Goal: Find specific page/section: Find specific page/section

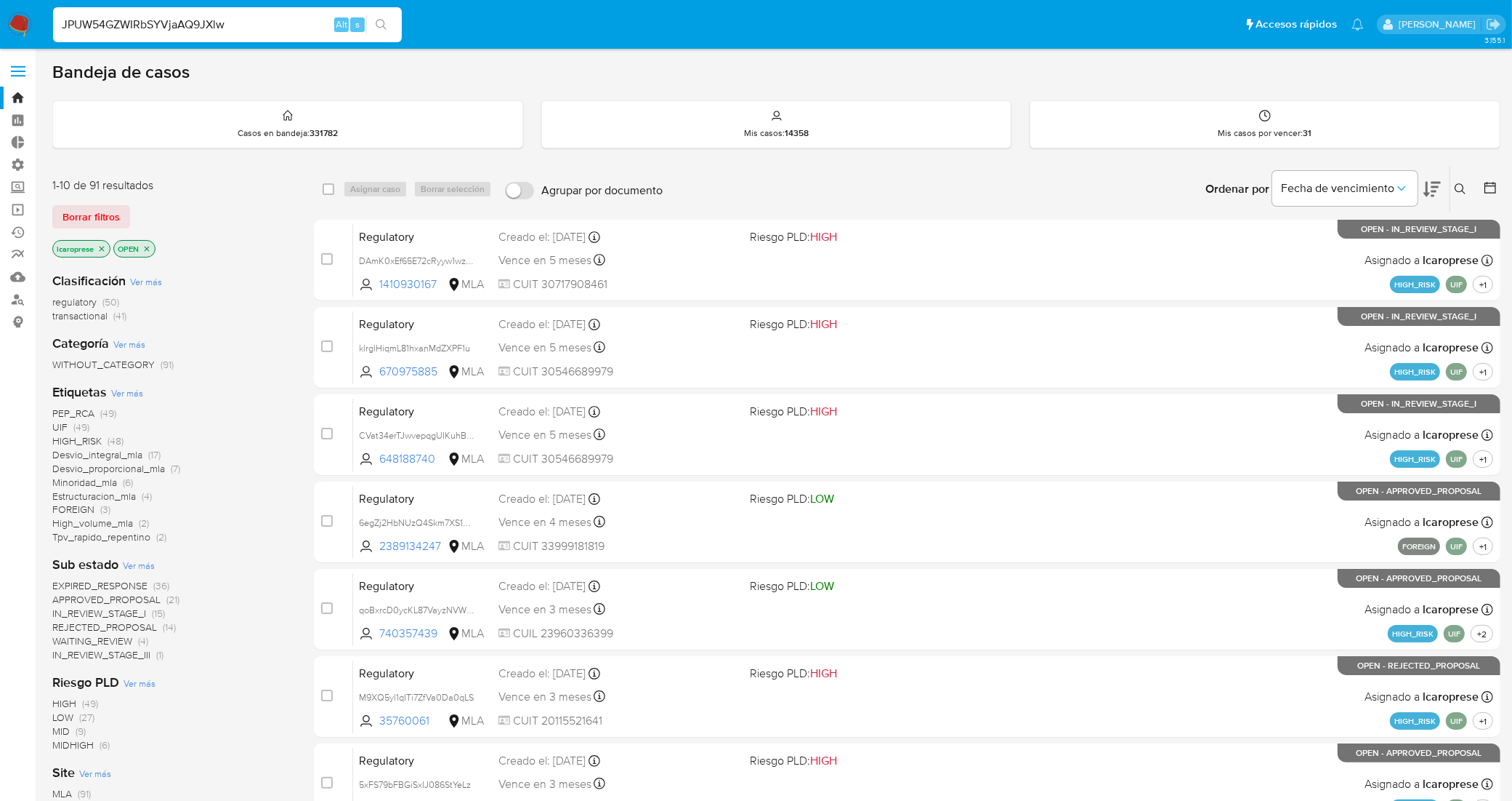
type input "JPUW54GZWIRbSYVjaAQ9JXlw"
click at [241, 19] on input at bounding box center [227, 25] width 349 height 19
paste input "JPUW54GZWIRbSYVjaAQ9JXlw"
type input "JPUW54GZWIRbSYVjaAQ9JXlw"
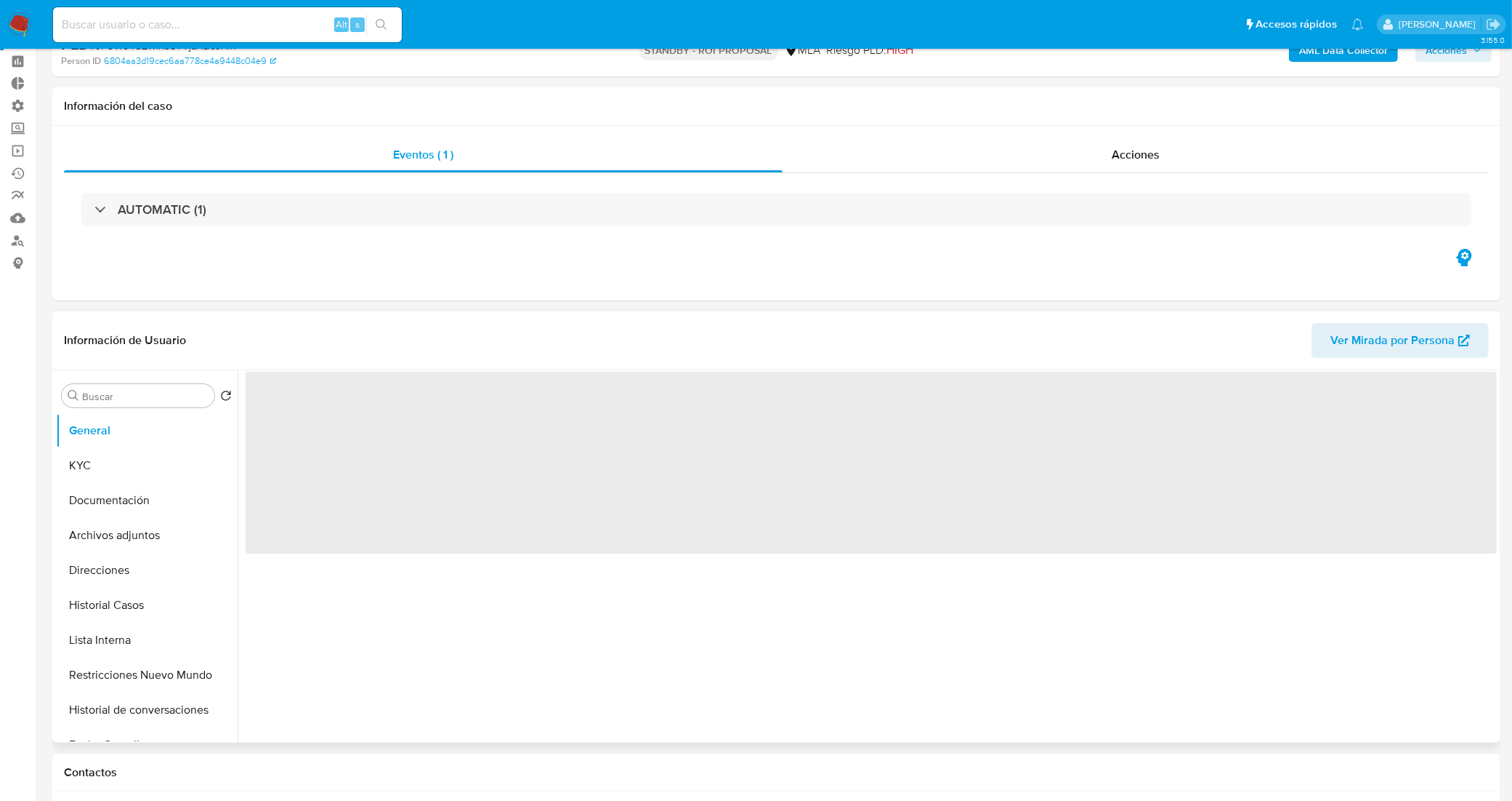
scroll to position [91, 0]
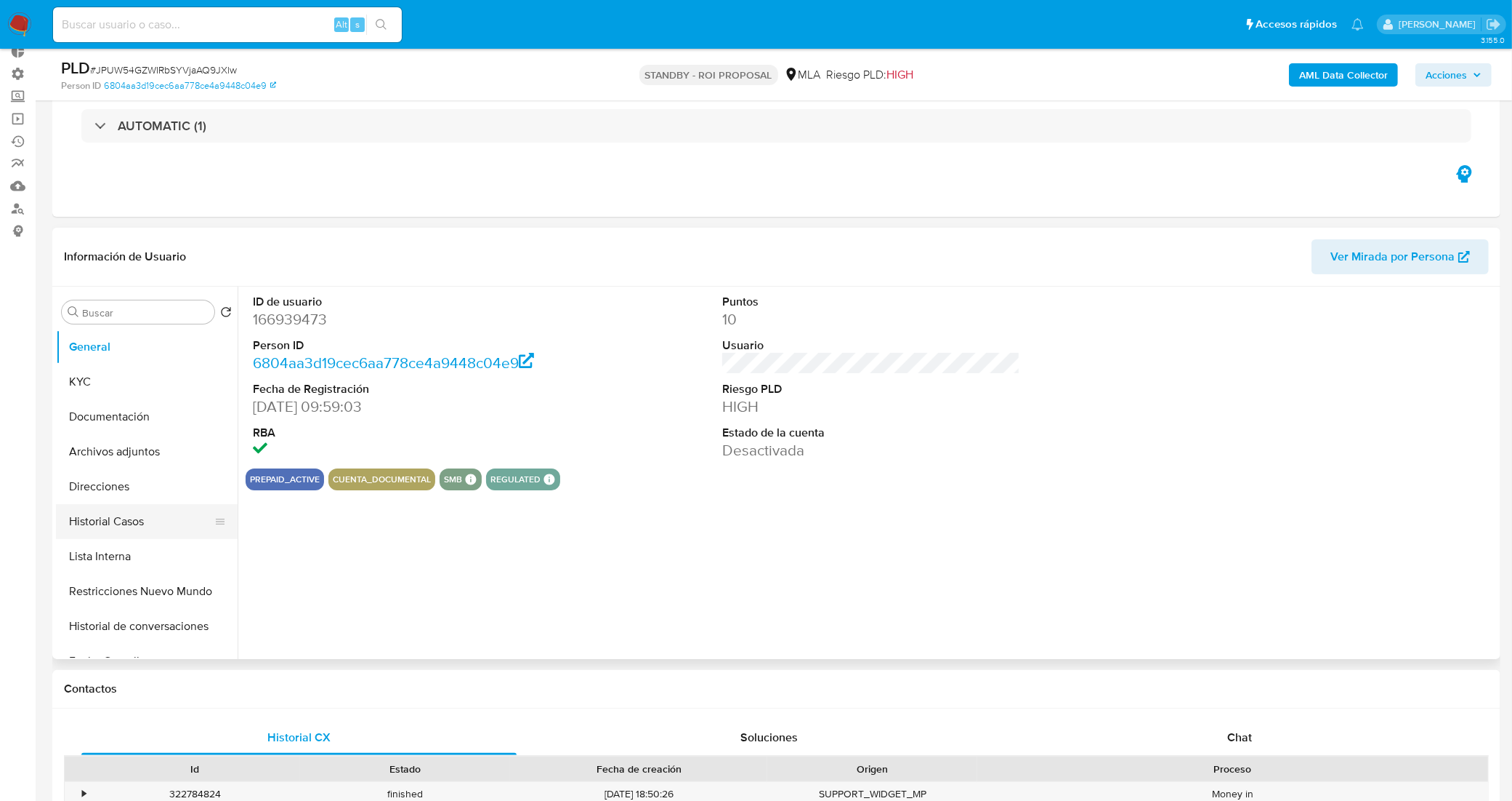
click at [136, 518] on button "Historial Casos" at bounding box center [141, 521] width 170 height 35
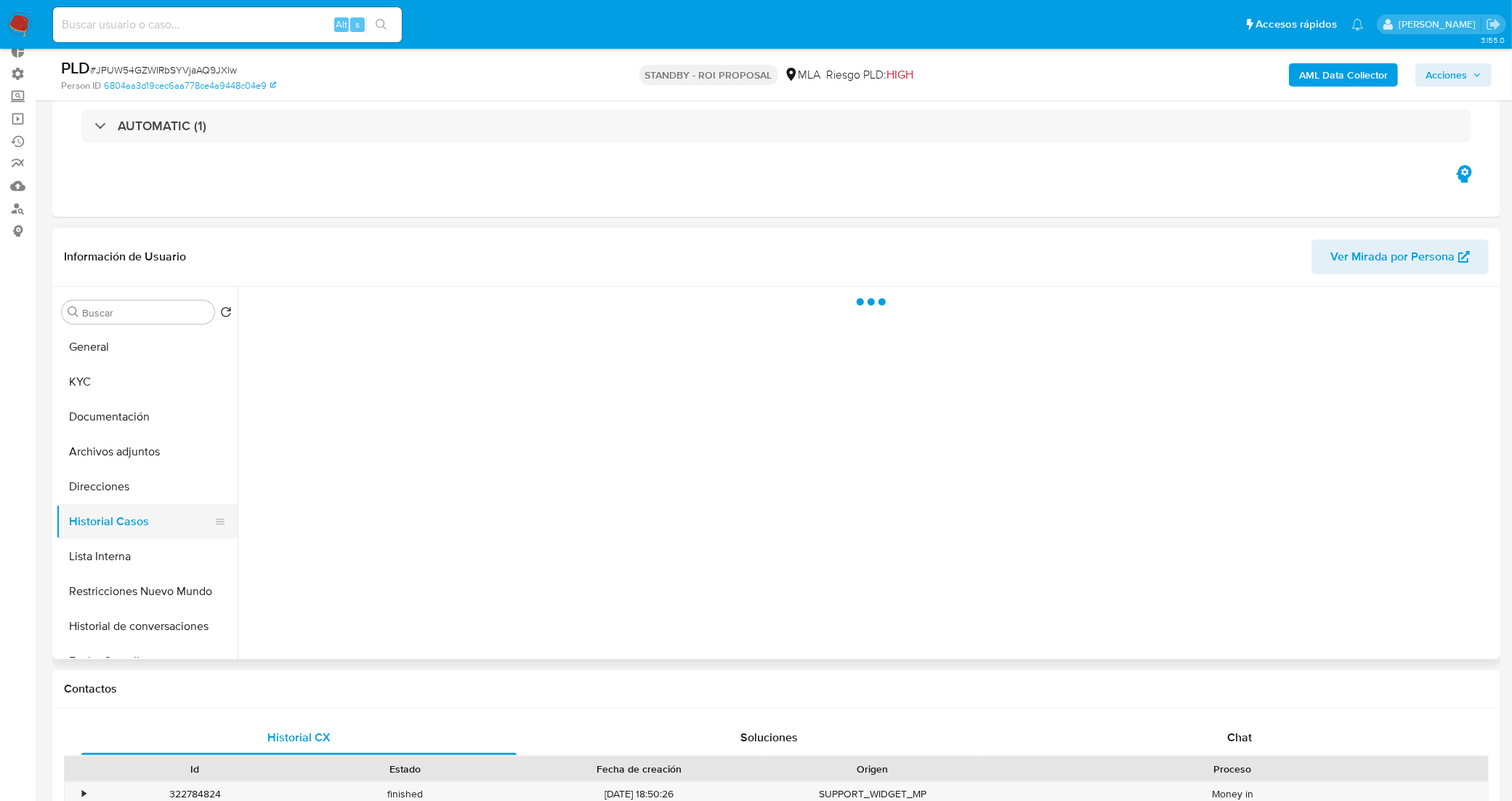
select select "10"
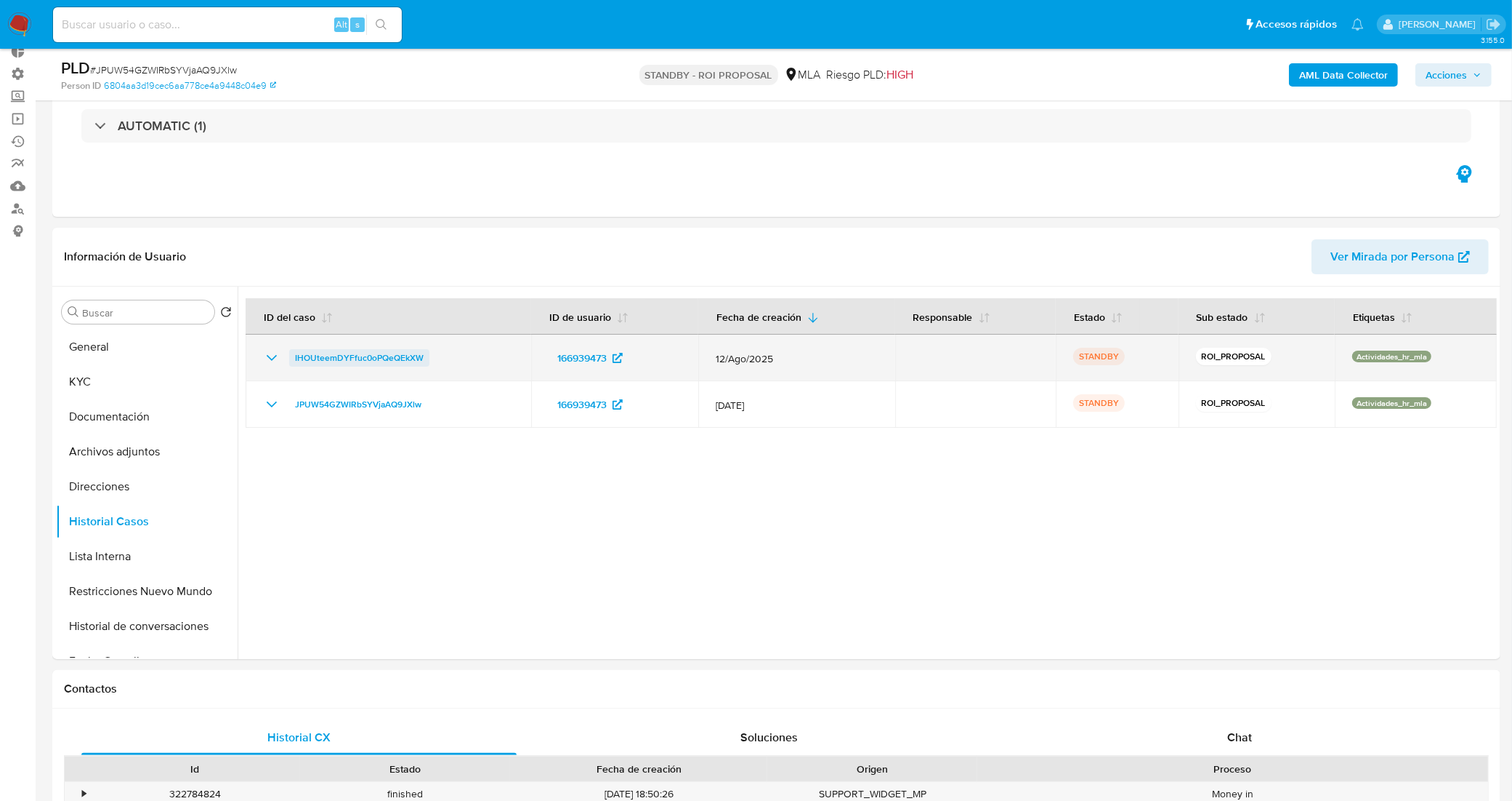
drag, startPoint x: 448, startPoint y: 357, endPoint x: 293, endPoint y: 360, distance: 155.0
click at [293, 360] on div "IHOUteemDYFfuc0oPQeQEkXW" at bounding box center [388, 358] width 251 height 17
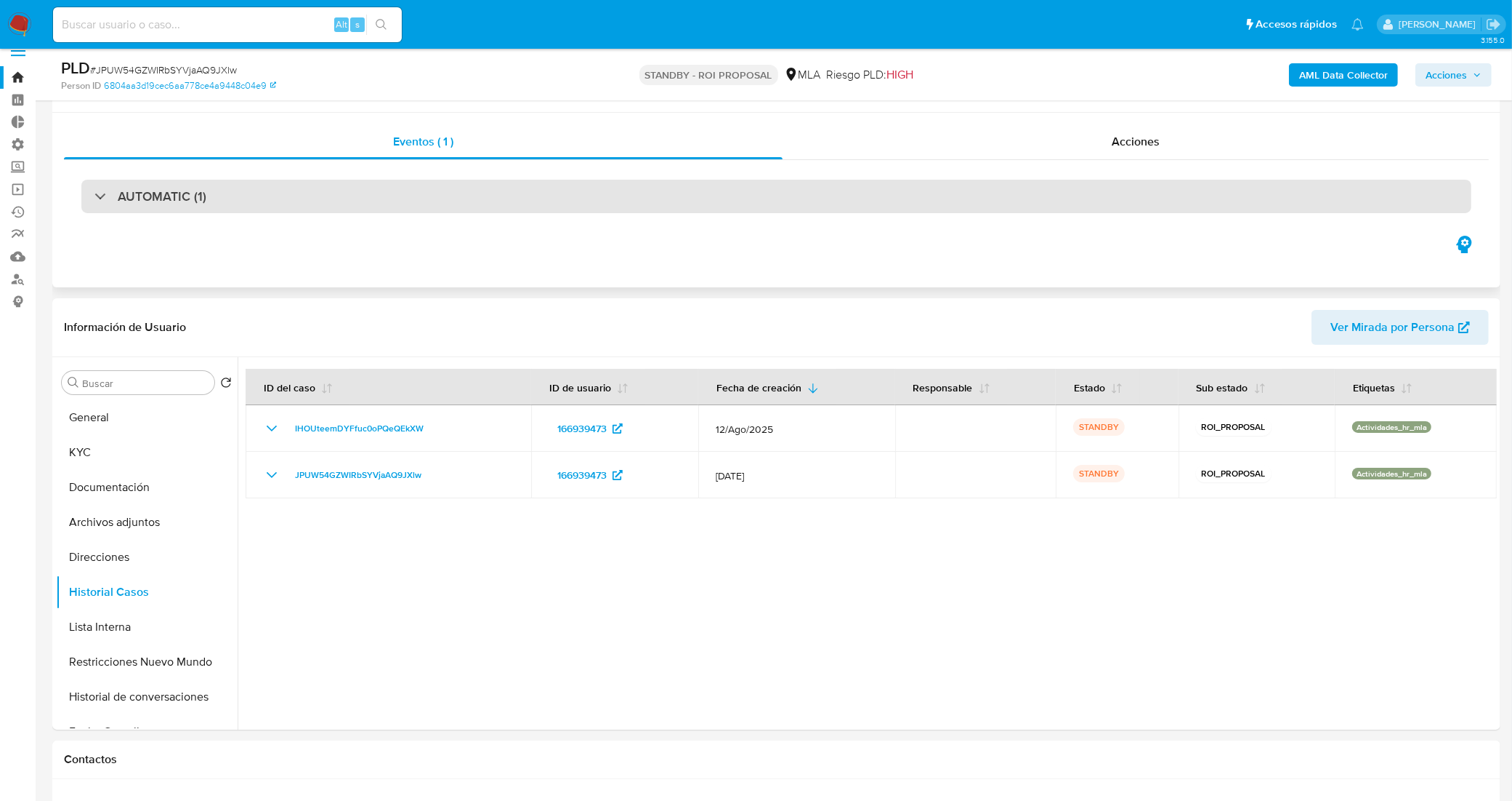
scroll to position [0, 0]
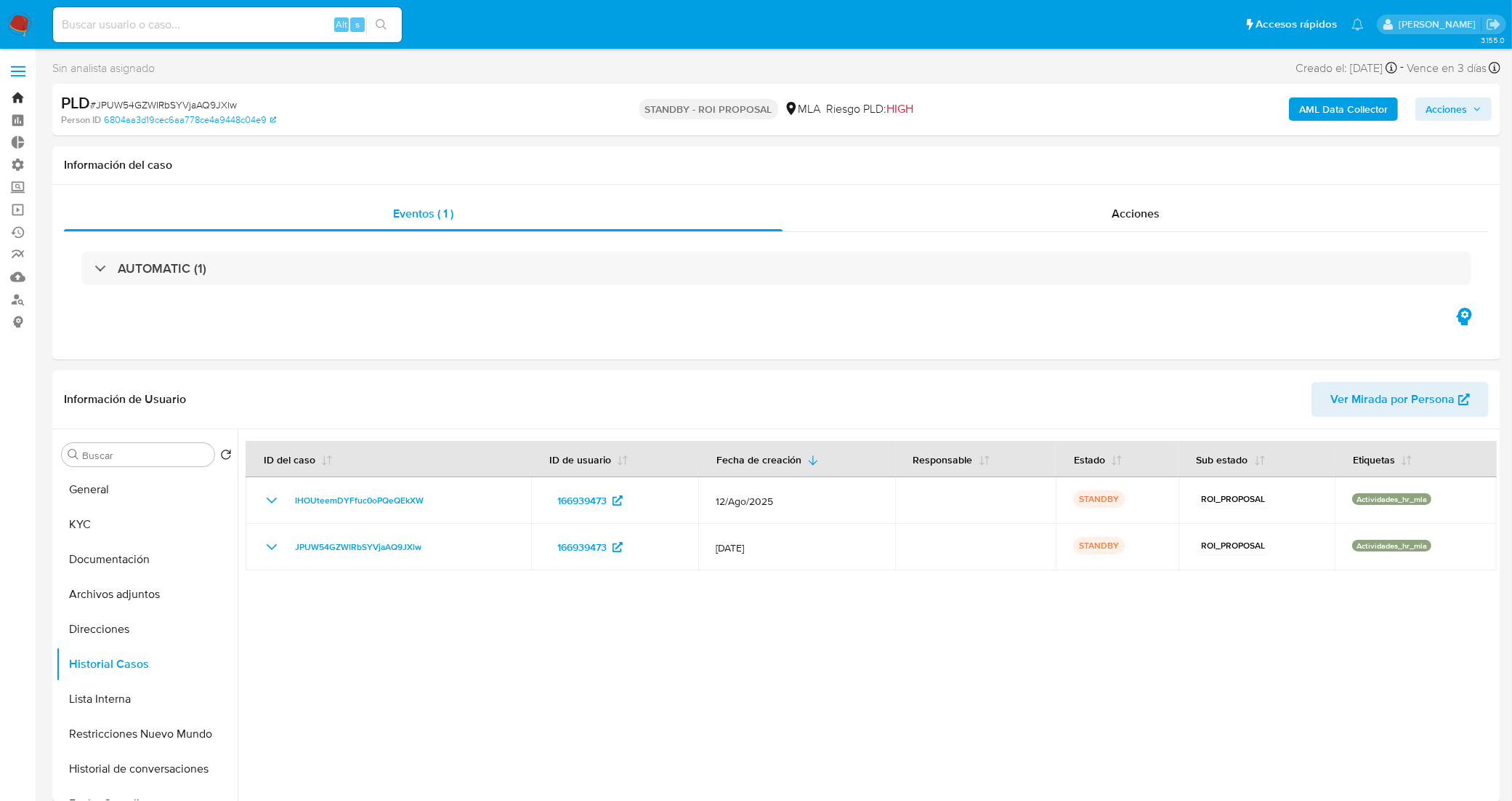
click at [22, 98] on link "Bandeja" at bounding box center [87, 98] width 173 height 22
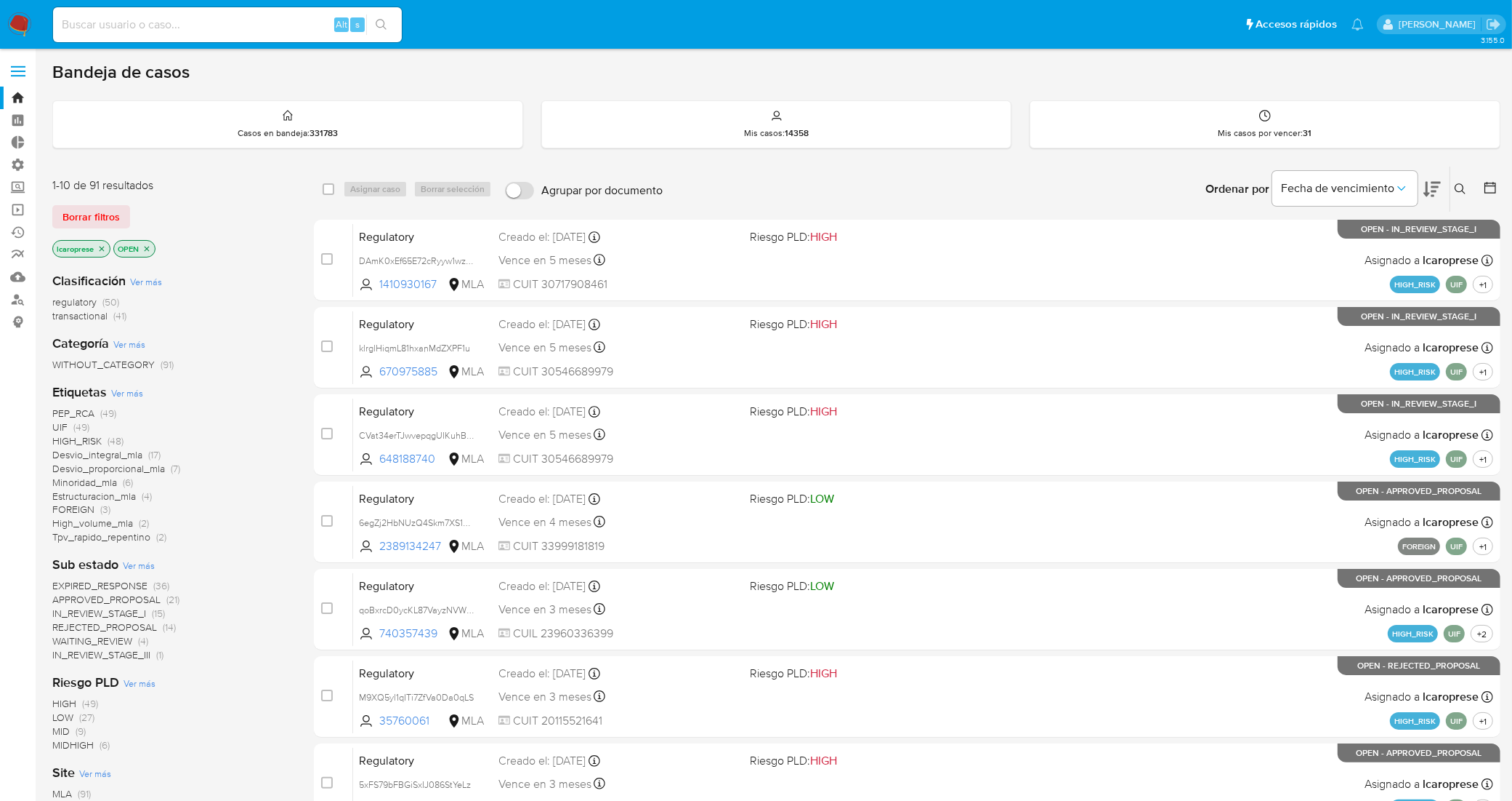
click at [262, 16] on input at bounding box center [227, 25] width 349 height 19
paste input "9QIIP1r5IATTHo7O8oAylN0f"
type input "9QIIP1r5IATTHo7O8oAylN0f"
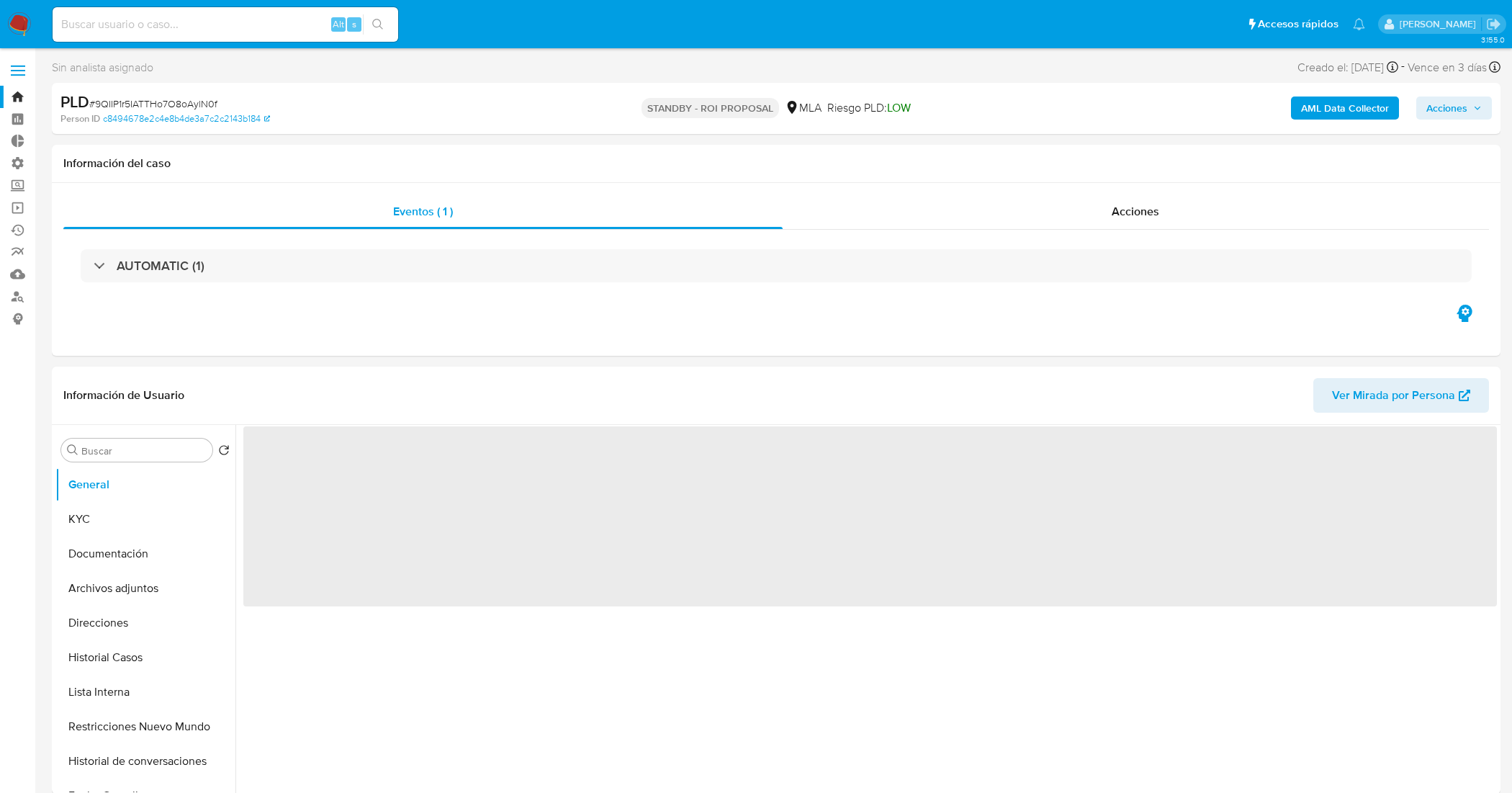
select select "10"
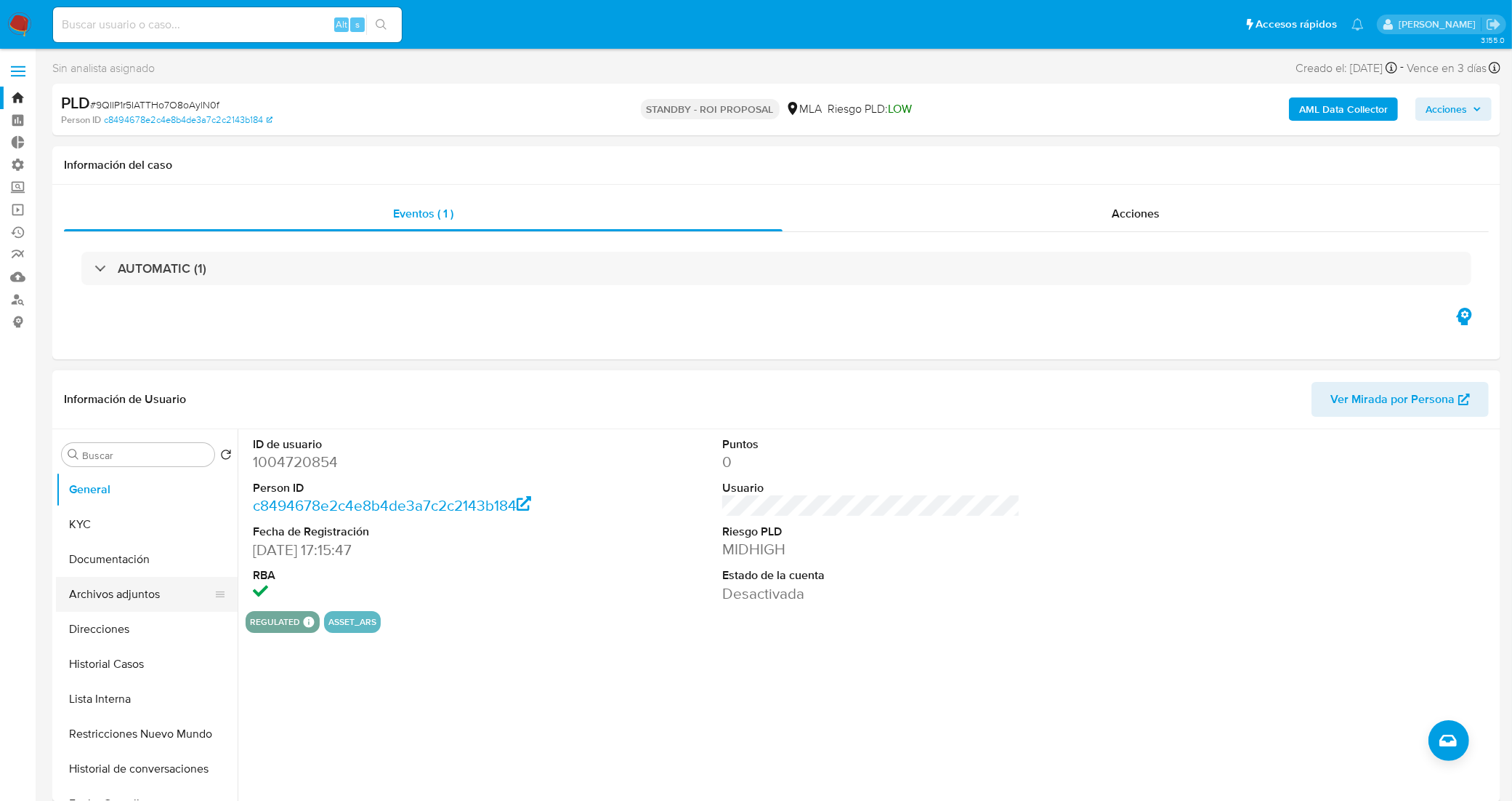
click at [172, 597] on button "Archivos adjuntos" at bounding box center [141, 593] width 170 height 35
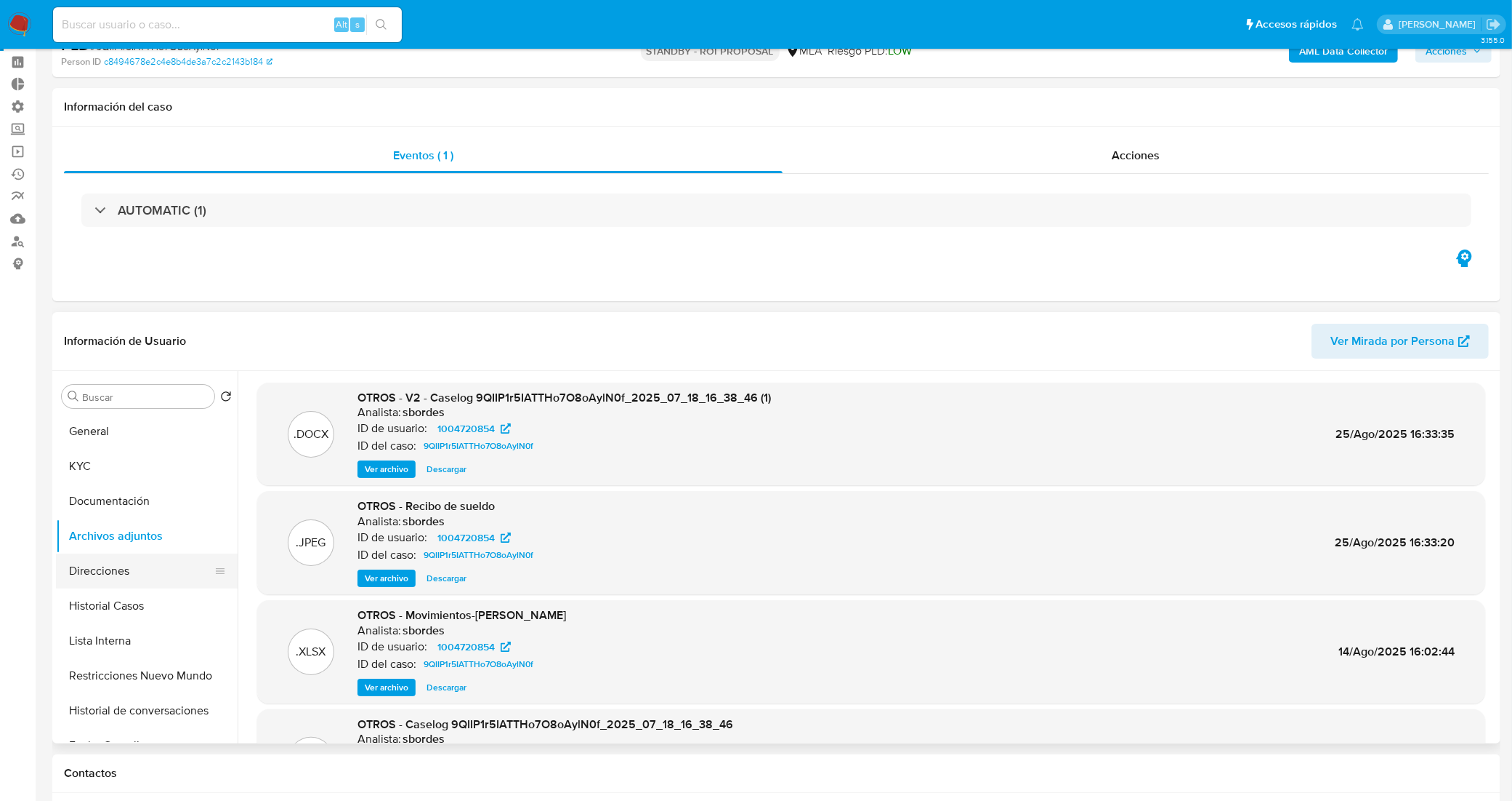
scroll to position [91, 0]
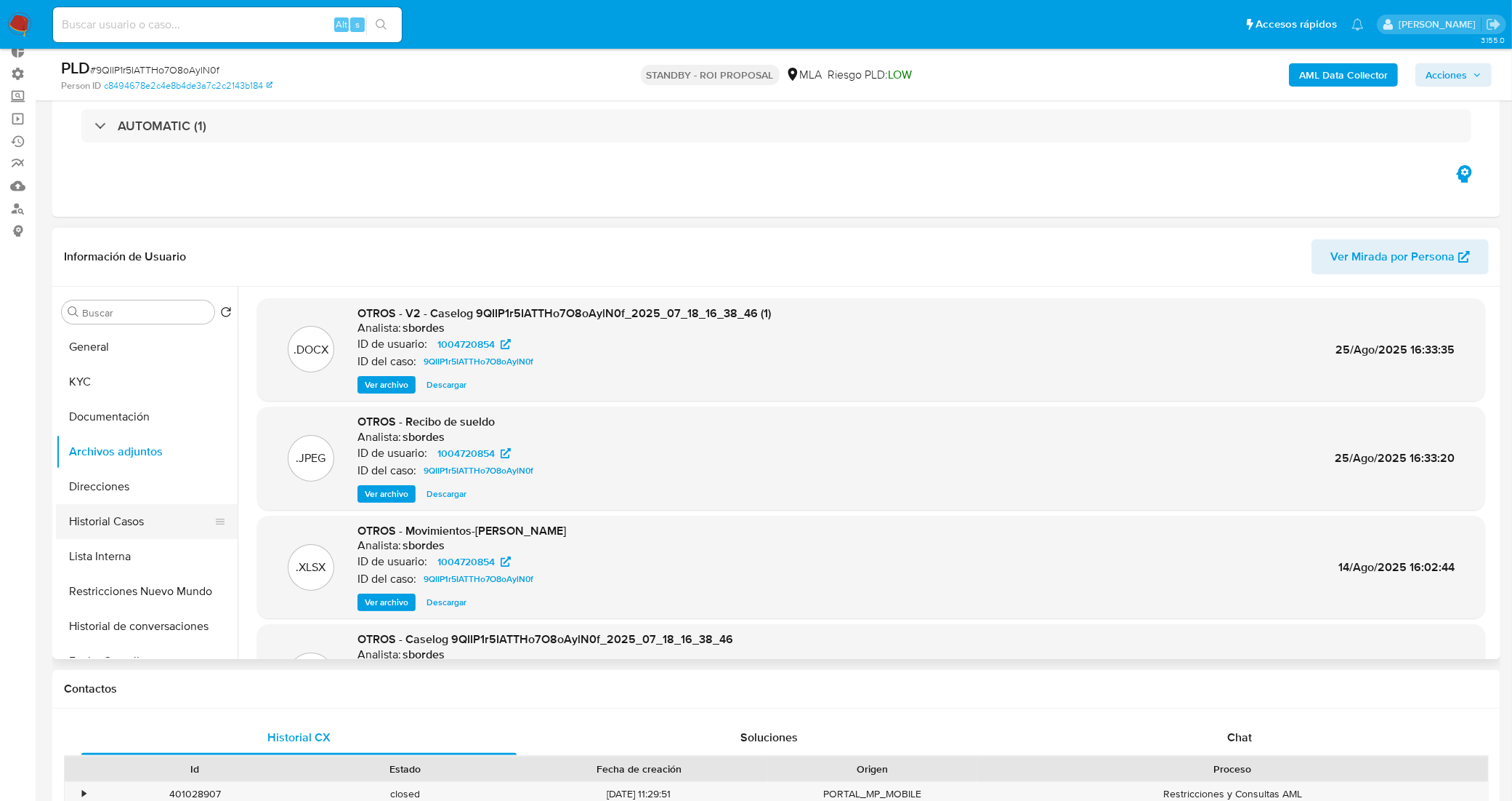
click at [153, 515] on button "Historial Casos" at bounding box center [141, 521] width 170 height 35
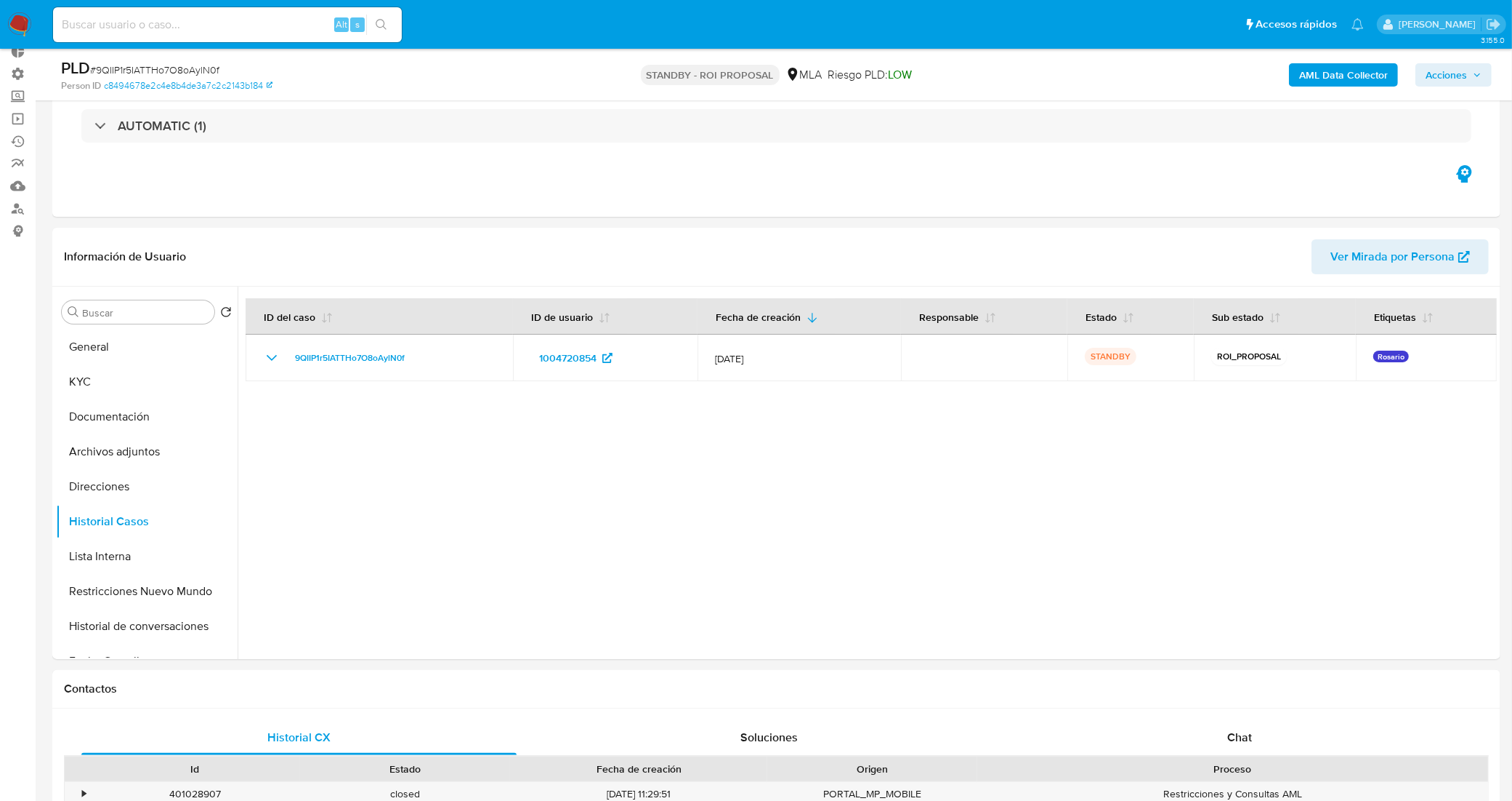
drag, startPoint x: 282, startPoint y: 12, endPoint x: 291, endPoint y: 38, distance: 27.5
click at [282, 22] on div "Alt s" at bounding box center [227, 24] width 349 height 35
click at [291, 18] on input at bounding box center [227, 25] width 349 height 19
paste input "YZhvTU6cmvLNqiMJxuxDzwOv"
type input "YZhvTU6cmvLNqiMJxuxDzwOv"
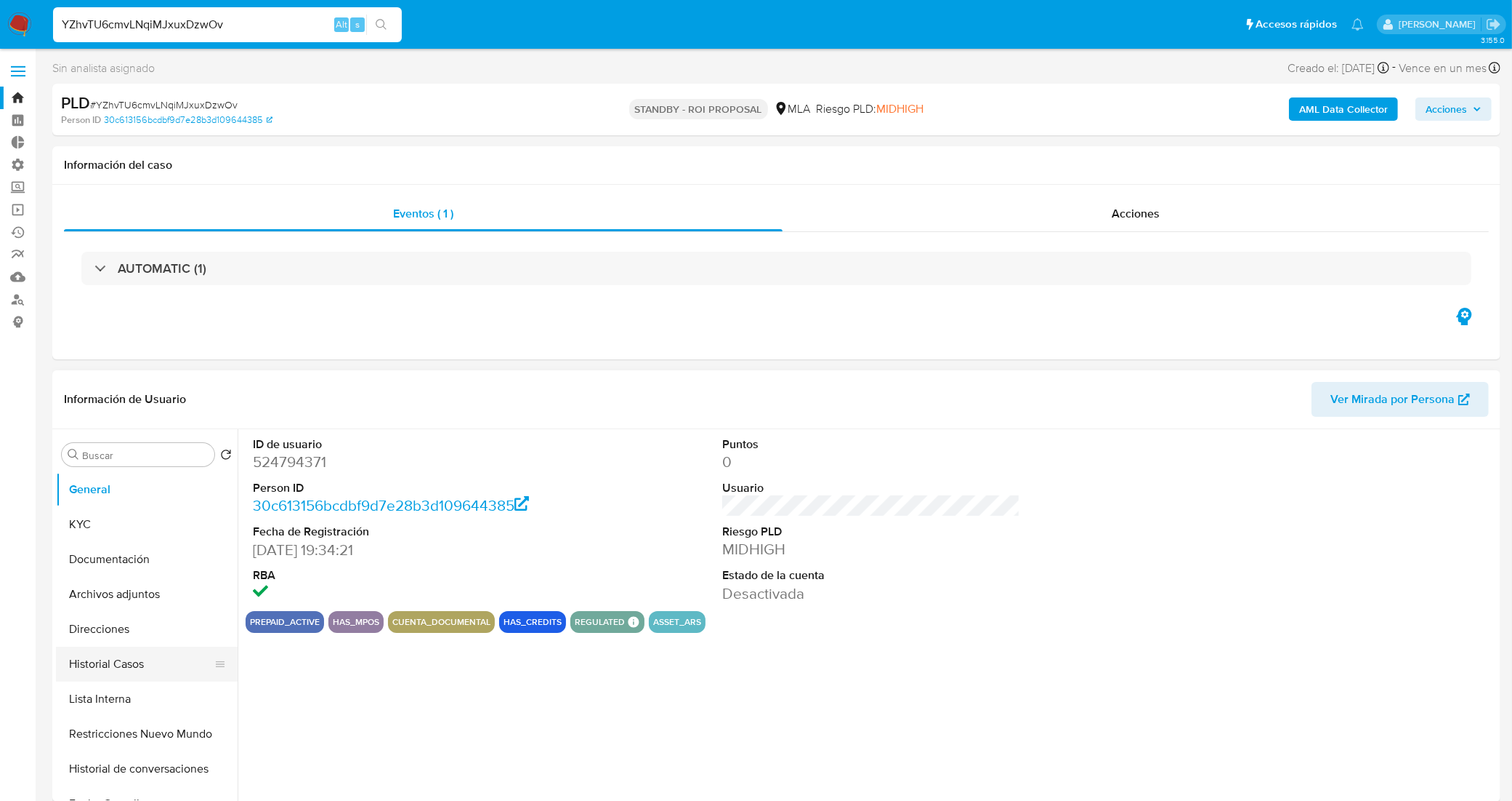
click at [100, 662] on button "Historial Casos" at bounding box center [141, 664] width 170 height 35
select select "10"
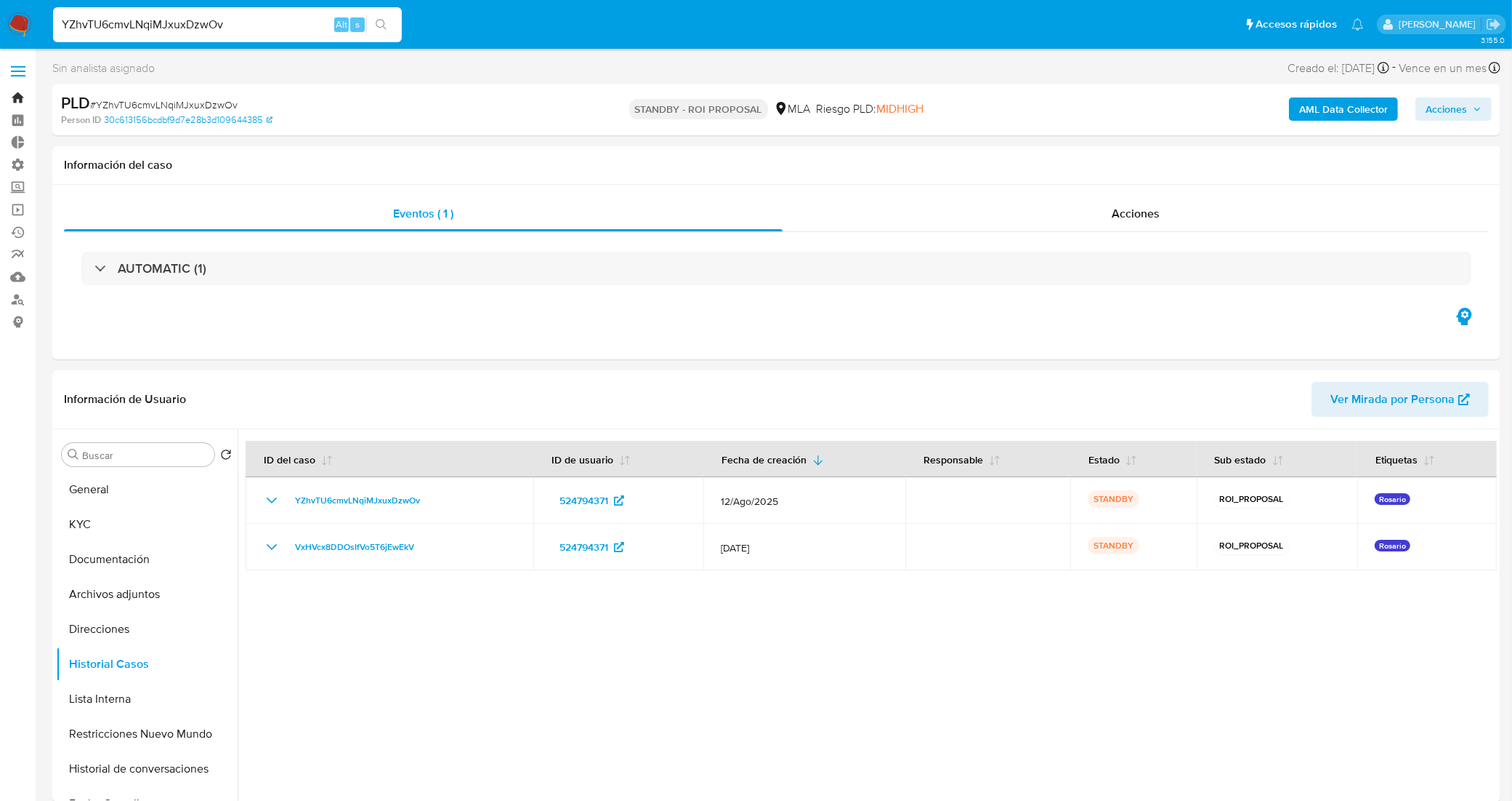
click at [13, 96] on link "Bandeja" at bounding box center [87, 98] width 173 height 22
